Goal: Task Accomplishment & Management: Manage account settings

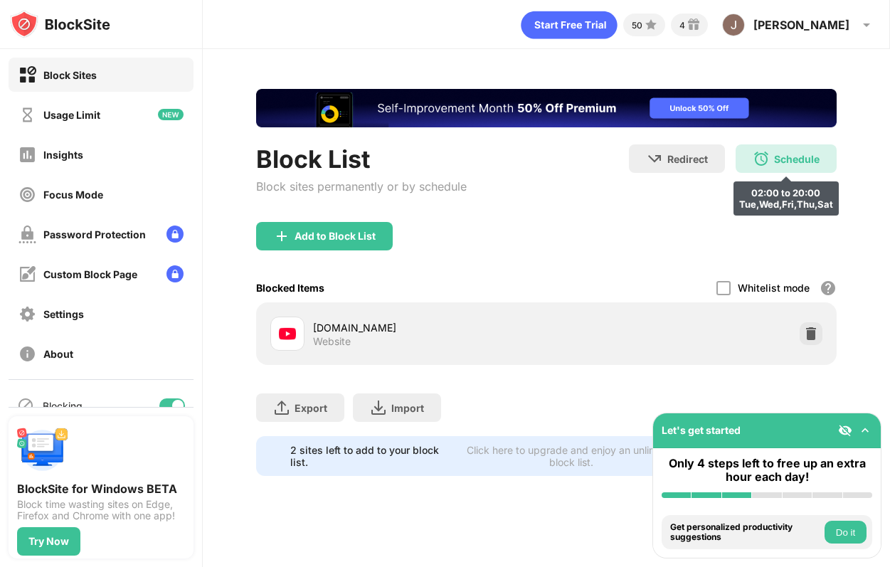
click at [780, 170] on div "Schedule 02:00 to 20:00 Tue,Wed,Fri,Thu,Sat" at bounding box center [786, 158] width 101 height 28
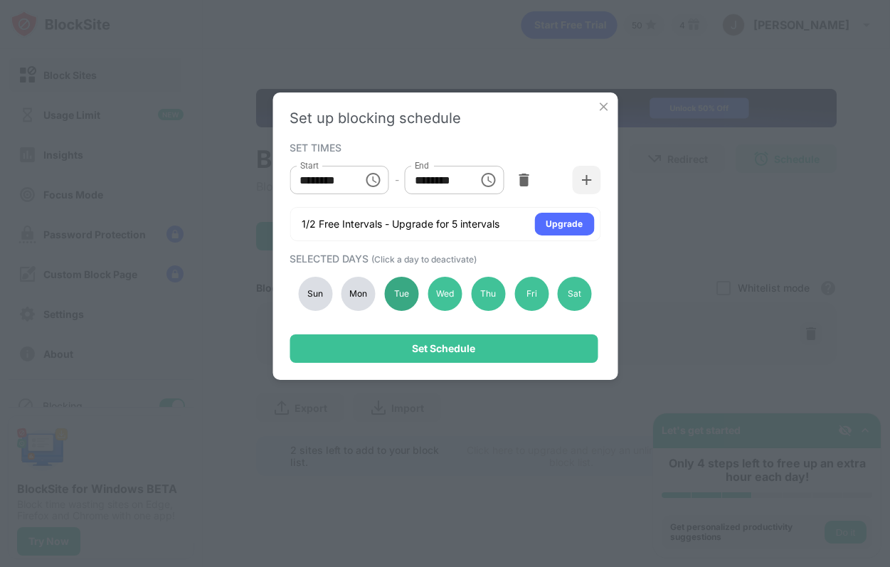
click at [401, 291] on div "Tue" at bounding box center [402, 294] width 34 height 34
click at [441, 359] on div "Set Schedule" at bounding box center [444, 348] width 308 height 28
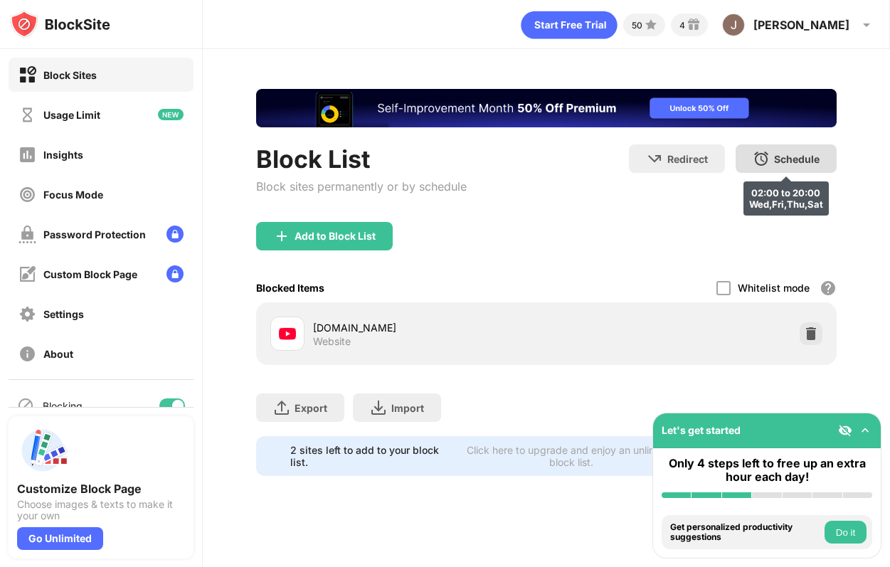
click at [767, 162] on img at bounding box center [761, 158] width 17 height 17
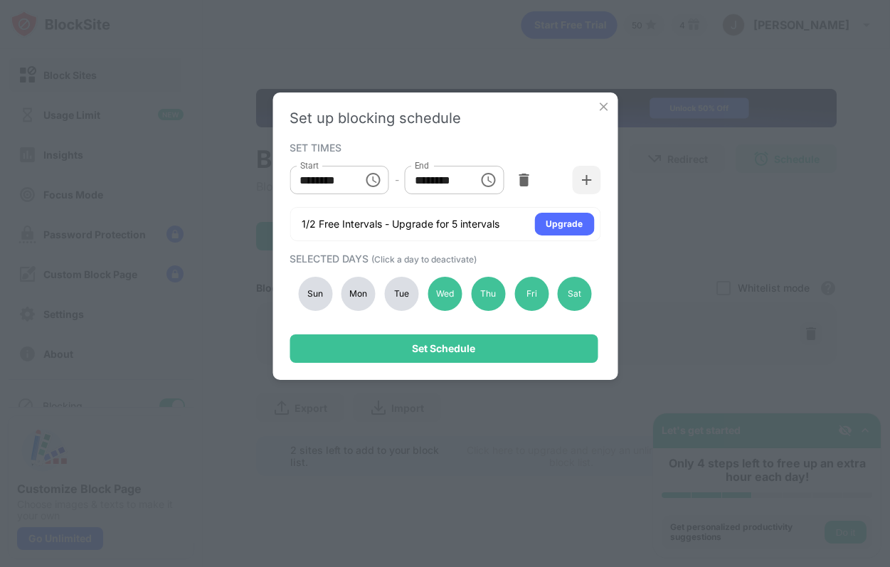
click at [397, 282] on div "Tue" at bounding box center [402, 294] width 34 height 34
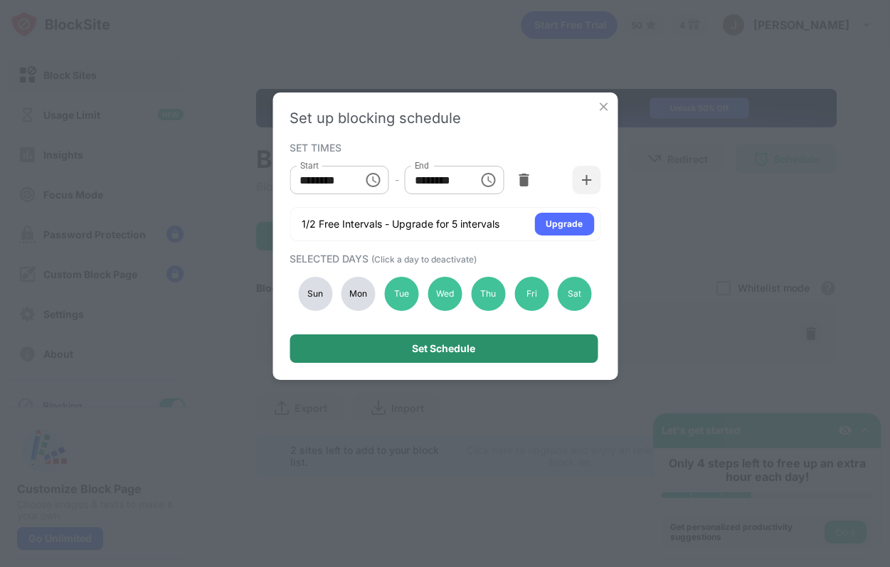
click at [414, 350] on div "Set Schedule" at bounding box center [443, 348] width 63 height 11
